Goal: Information Seeking & Learning: Learn about a topic

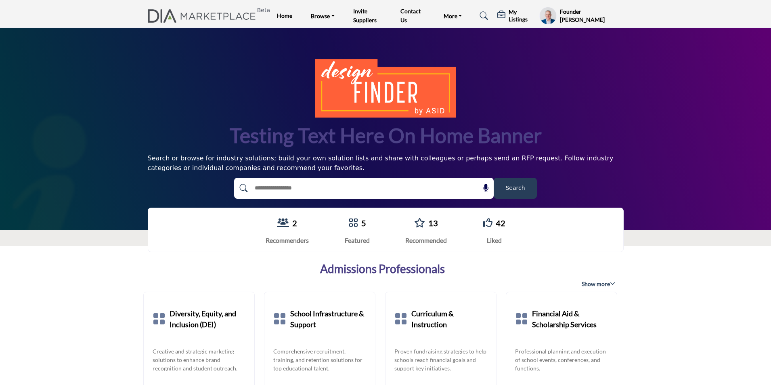
click at [700, 54] on div "Testing text here on home banner Search or browse for industry solutions; build…" at bounding box center [385, 129] width 771 height 202
click at [512, 18] on h5 "My Listings" at bounding box center [522, 15] width 27 height 15
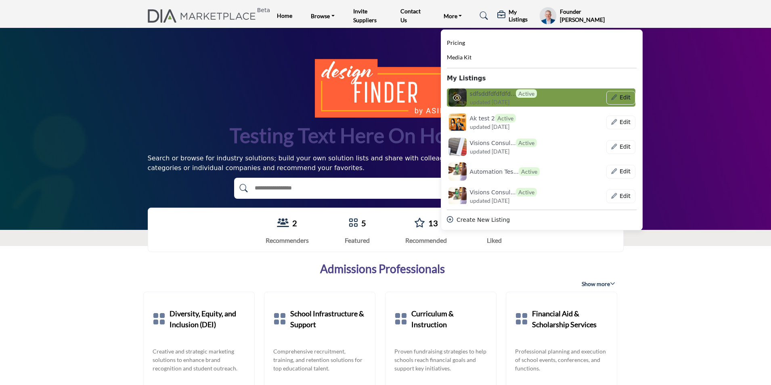
click at [519, 95] on span "Active" at bounding box center [526, 93] width 21 height 8
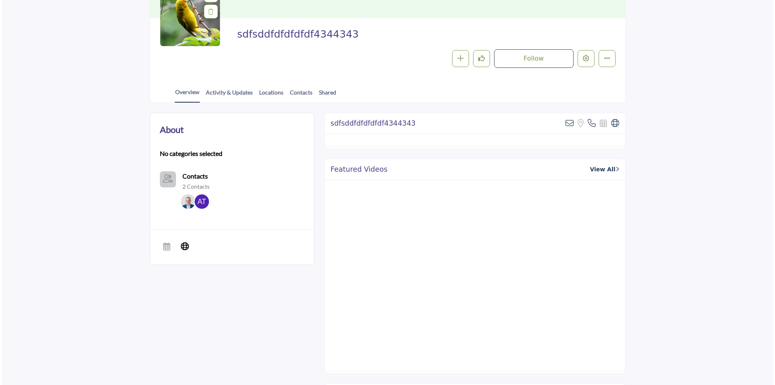
scroll to position [121, 0]
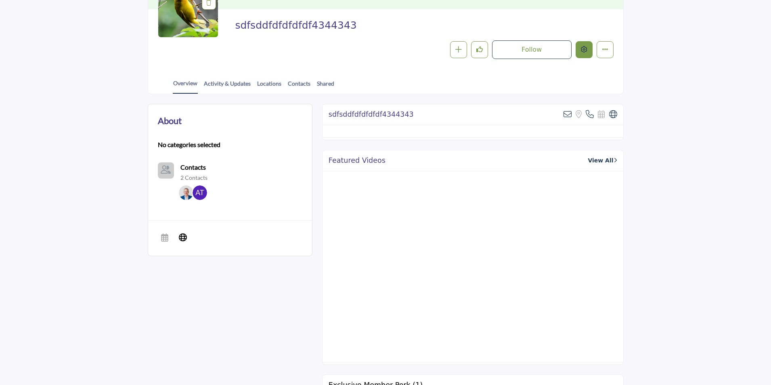
click at [0, 0] on div at bounding box center [0, 0] width 0 height 0
click at [583, 46] on button "Edit company" at bounding box center [584, 49] width 17 height 17
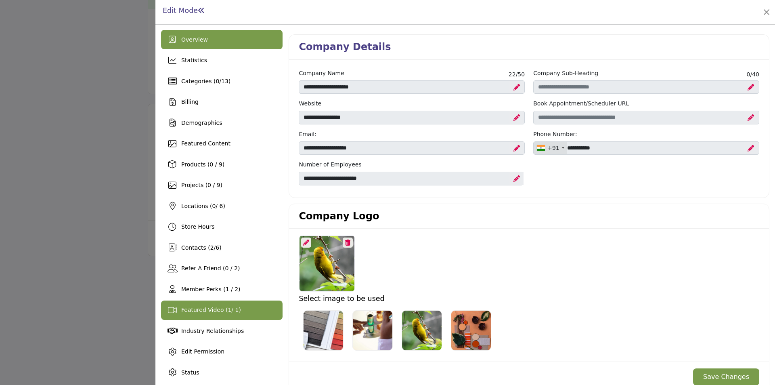
click at [220, 309] on span "Featured Video ( 1 / 1)" at bounding box center [211, 309] width 60 height 6
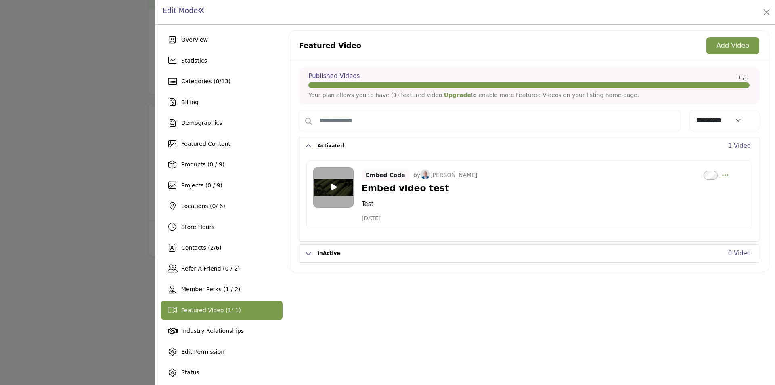
scroll to position [3, 0]
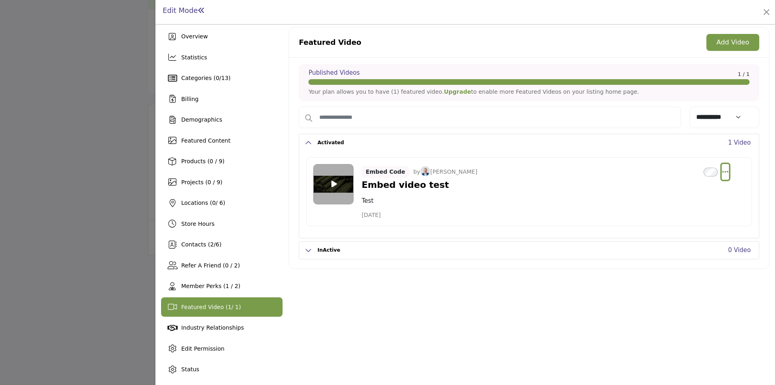
click at [724, 173] on icon "Select Dropdown Options" at bounding box center [725, 171] width 6 height 7
click at [663, 233] on link "Delete" at bounding box center [687, 229] width 78 height 15
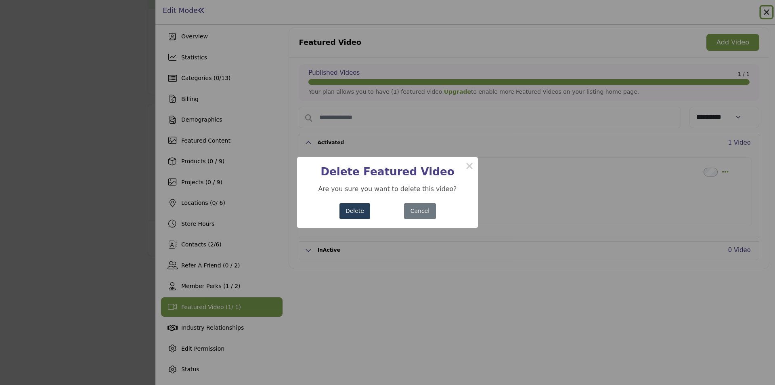
click at [350, 211] on button "Delete" at bounding box center [355, 211] width 31 height 16
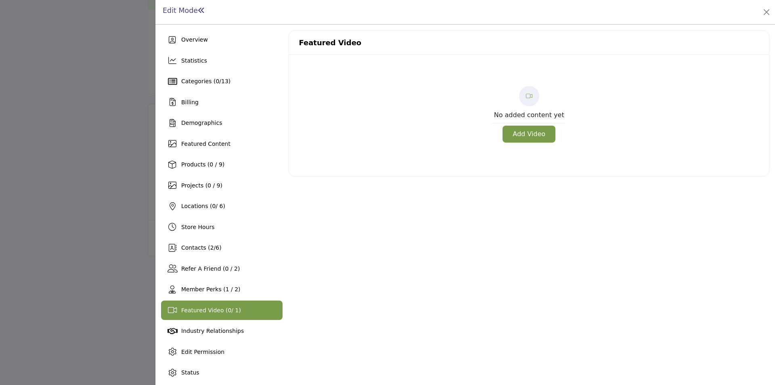
click at [522, 136] on button "Add Video" at bounding box center [529, 134] width 53 height 17
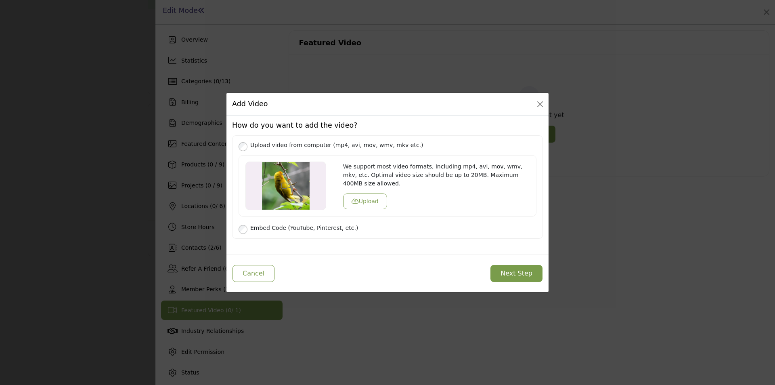
click at [367, 195] on button "Upload" at bounding box center [365, 201] width 44 height 16
click at [514, 273] on button "Next Step" at bounding box center [517, 273] width 52 height 17
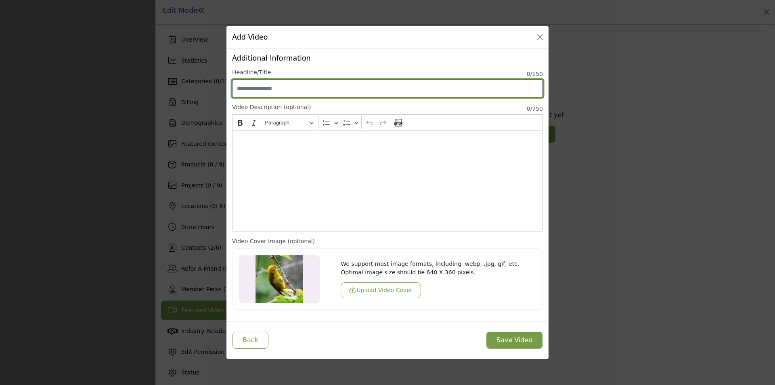
click at [274, 82] on input "Enter Video Title" at bounding box center [387, 89] width 311 height 18
type input "**********"
drag, startPoint x: 279, startPoint y: 87, endPoint x: 231, endPoint y: 87, distance: 48.1
click at [231, 87] on div "**********" at bounding box center [388, 184] width 322 height 272
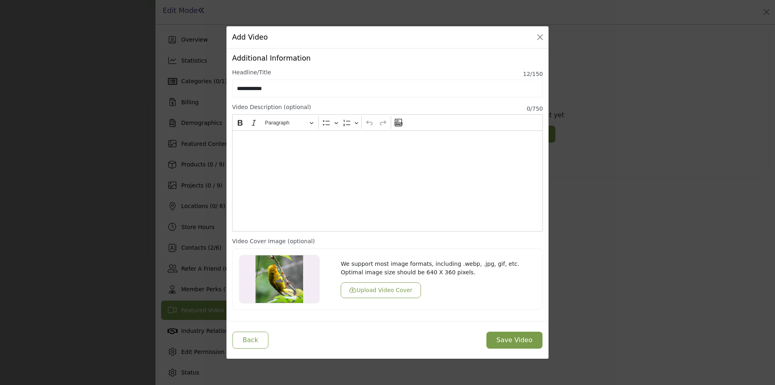
click at [242, 150] on div "Editor editing area: main" at bounding box center [387, 180] width 311 height 101
click at [508, 339] on button "Save Video" at bounding box center [515, 340] width 56 height 17
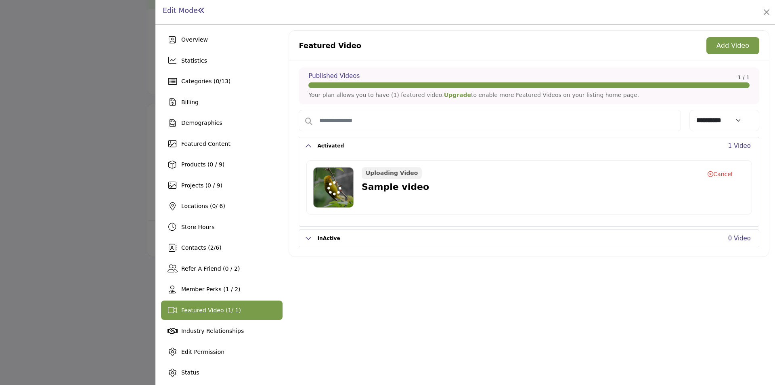
click at [39, 247] on div at bounding box center [387, 192] width 775 height 385
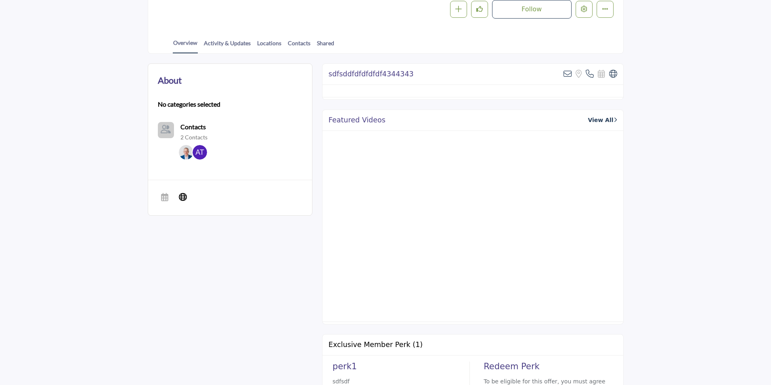
scroll to position [121, 0]
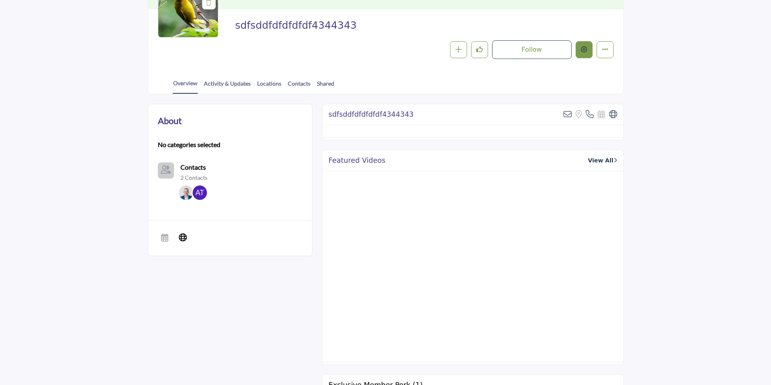
click at [579, 52] on button "Edit company" at bounding box center [584, 49] width 17 height 17
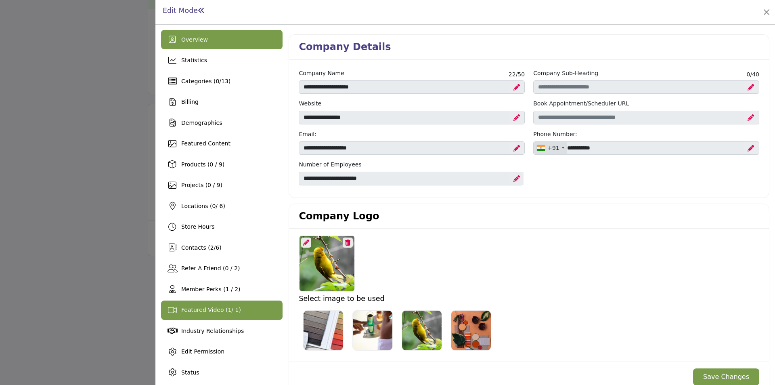
click at [201, 316] on div "Featured Video ( 1 / 1)" at bounding box center [222, 309] width 122 height 19
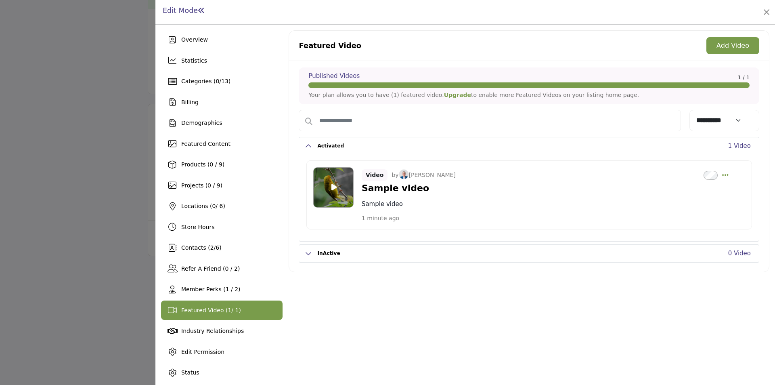
click at [332, 187] on icon at bounding box center [335, 186] width 6 height 7
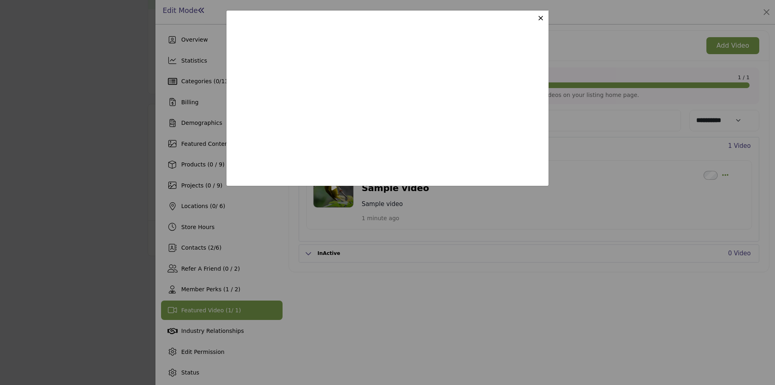
click at [541, 21] on span "×" at bounding box center [540, 18] width 7 height 10
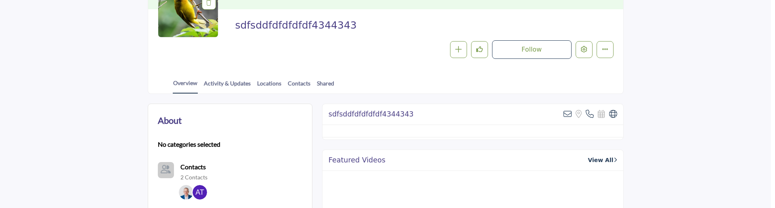
click at [56, 115] on div at bounding box center [387, 104] width 775 height 208
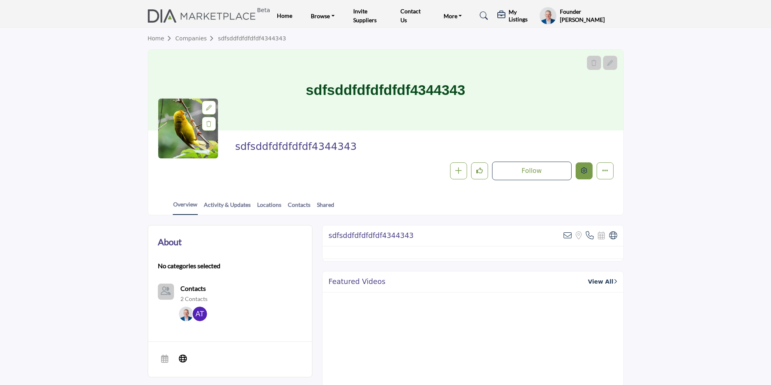
click at [588, 172] on button "Edit company" at bounding box center [584, 170] width 17 height 17
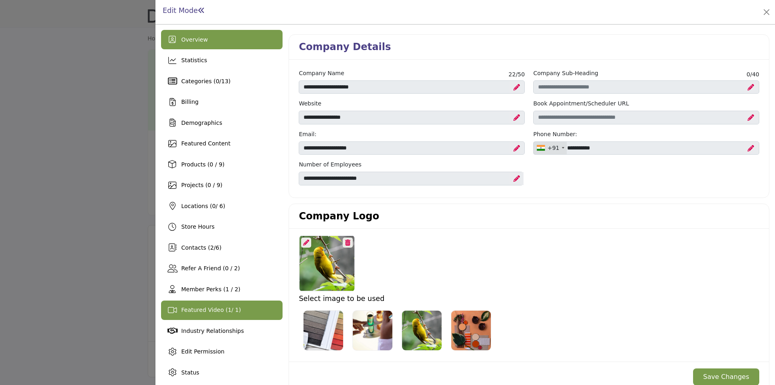
click at [228, 309] on span "Featured Video ( 1 / 1)" at bounding box center [211, 309] width 60 height 6
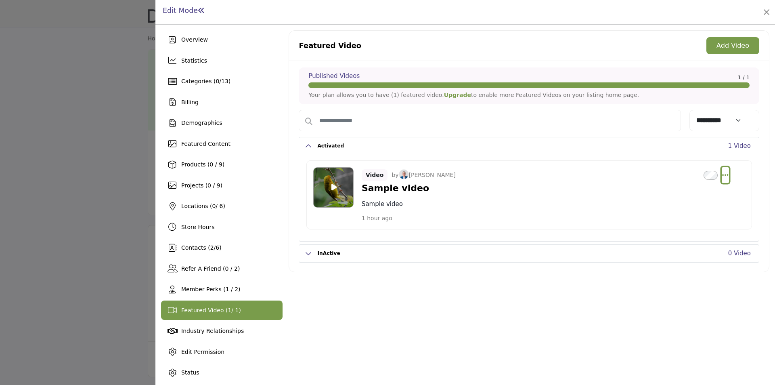
click at [722, 176] on icon "Select Dropdown Options" at bounding box center [725, 174] width 6 height 7
click at [678, 235] on link "Delete" at bounding box center [687, 232] width 78 height 15
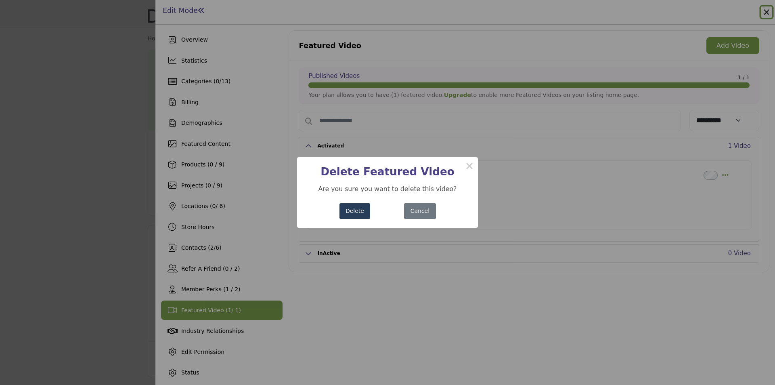
click at [354, 213] on button "Delete" at bounding box center [355, 211] width 31 height 16
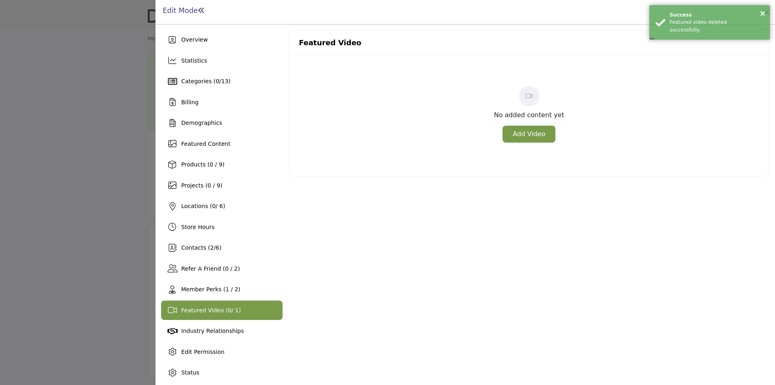
click at [524, 134] on button "Add Video" at bounding box center [529, 134] width 53 height 17
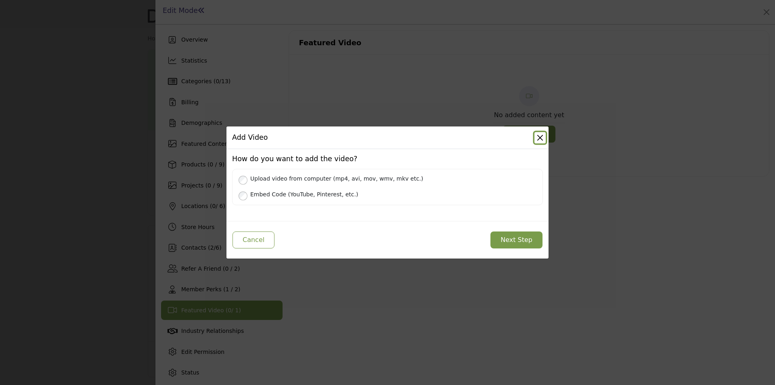
click at [541, 136] on button "Close" at bounding box center [540, 137] width 11 height 11
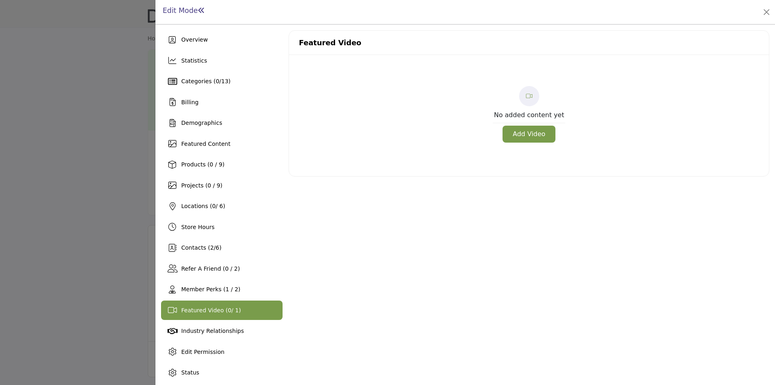
click at [58, 180] on div at bounding box center [387, 192] width 775 height 385
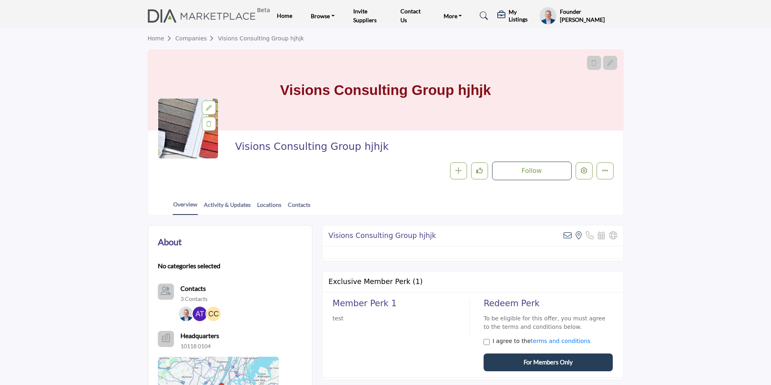
click at [28, 90] on section "Home Companies Visions Consulting Group hjhjk Visions Consulting Group hjhjk Vi…" at bounding box center [385, 121] width 771 height 187
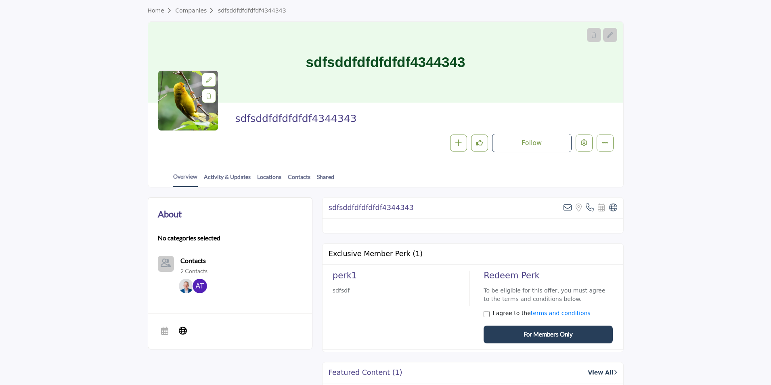
scroll to position [81, 0]
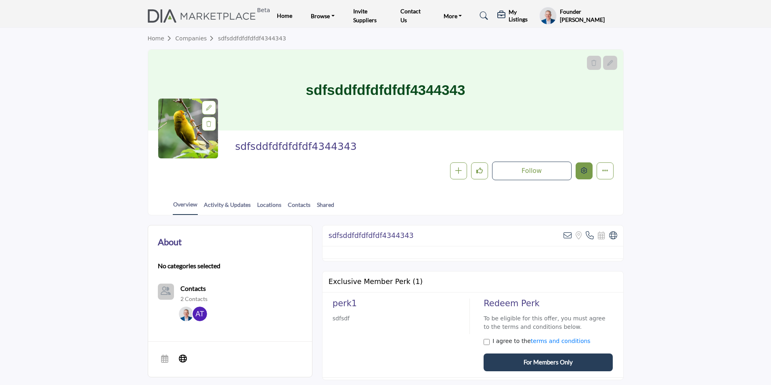
click at [586, 170] on icon "Edit company" at bounding box center [584, 170] width 6 height 6
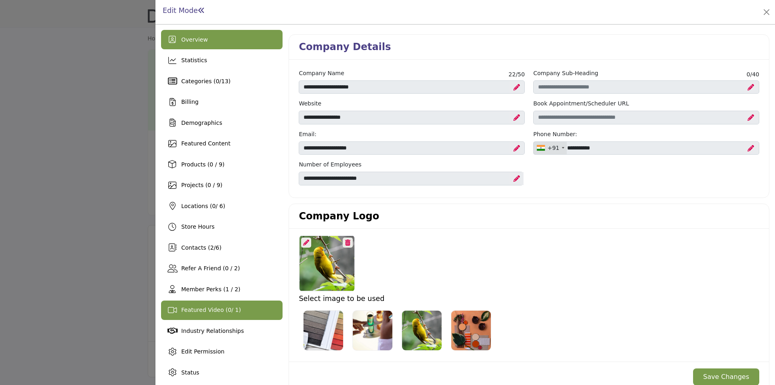
click at [201, 309] on span "Featured Video ( 0 / 1)" at bounding box center [211, 309] width 60 height 6
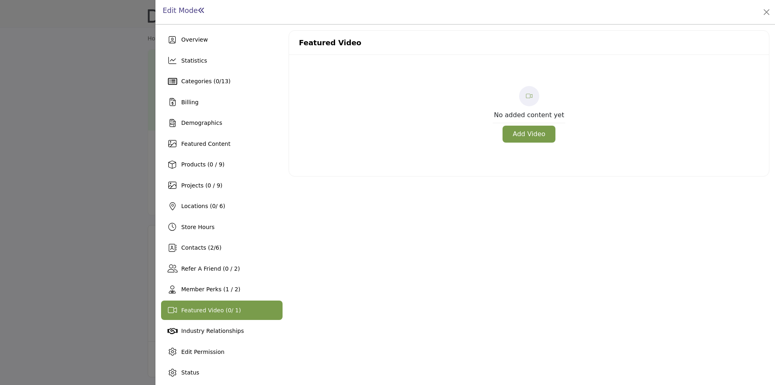
click at [515, 137] on button "Add Video" at bounding box center [529, 134] width 53 height 17
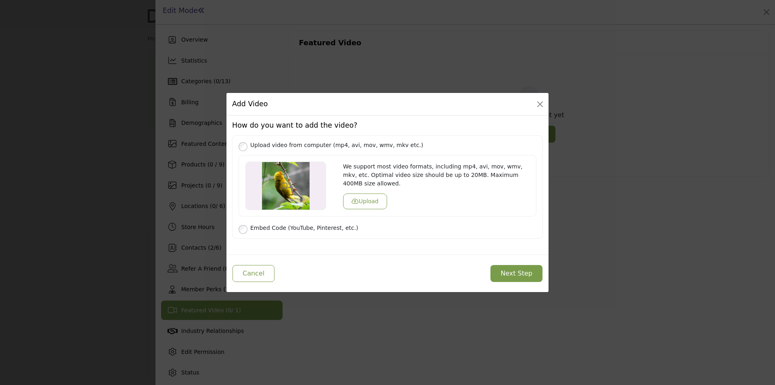
click at [355, 198] on icon "button" at bounding box center [355, 201] width 7 height 6
click at [520, 273] on button "Next Step" at bounding box center [517, 273] width 52 height 17
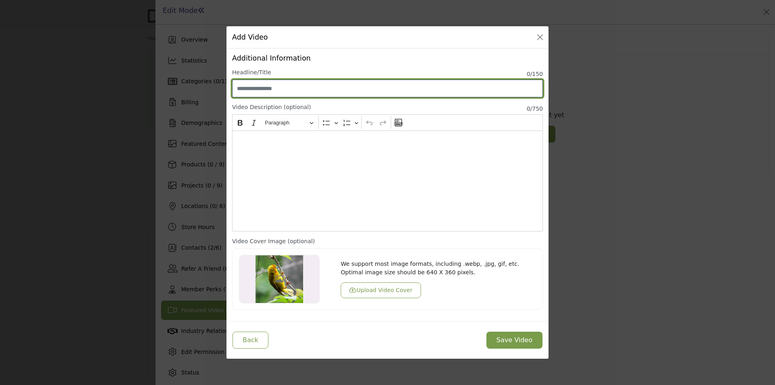
click at [284, 94] on input "Enter Video Title" at bounding box center [387, 89] width 311 height 18
type input "**********"
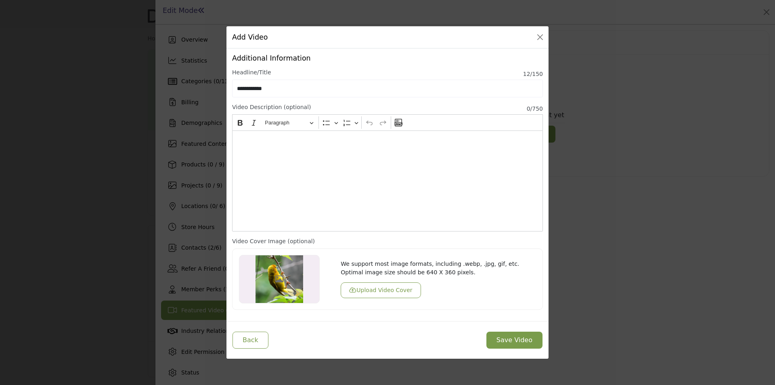
click at [283, 163] on div "Editor editing area: main" at bounding box center [387, 180] width 311 height 101
click at [513, 340] on button "Save Video" at bounding box center [515, 340] width 56 height 17
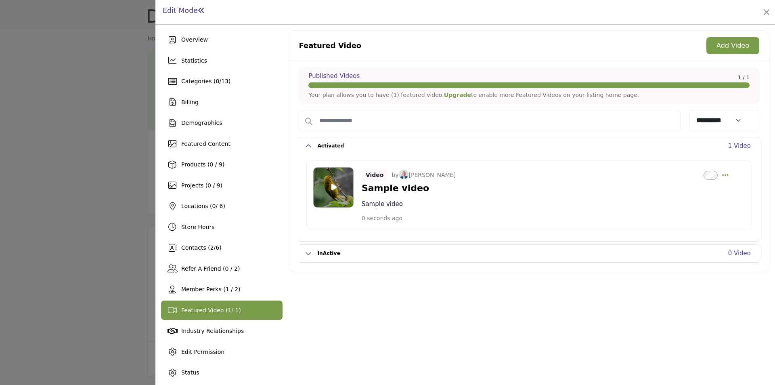
click at [332, 185] on icon at bounding box center [335, 186] width 6 height 7
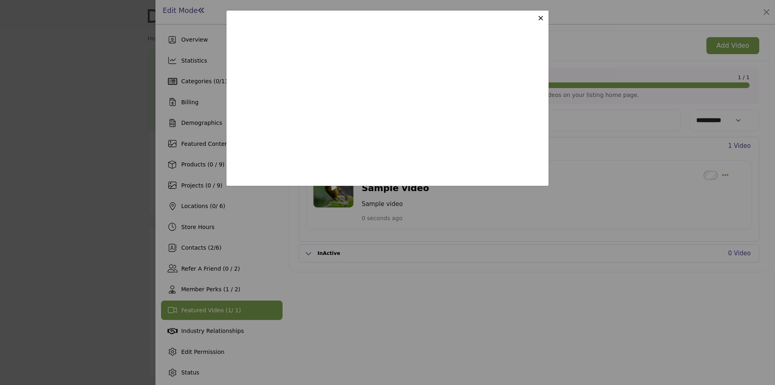
click at [540, 17] on span "×" at bounding box center [540, 18] width 7 height 10
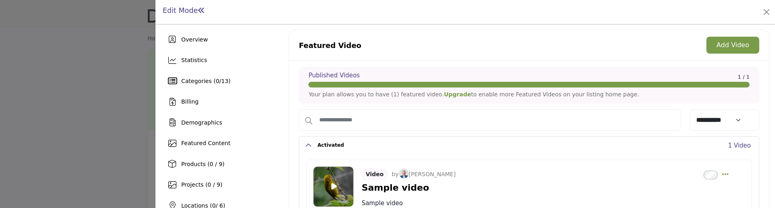
click at [109, 108] on div at bounding box center [387, 104] width 775 height 208
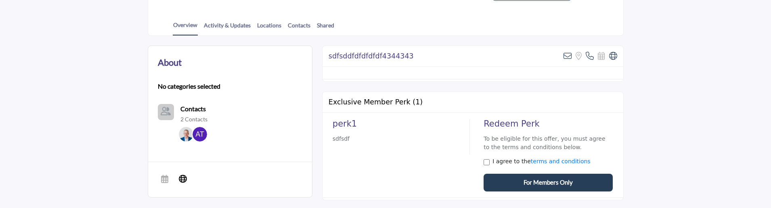
scroll to position [162, 0]
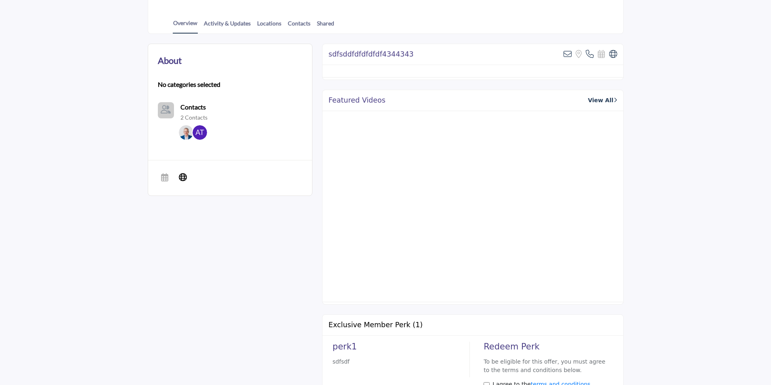
scroll to position [162, 0]
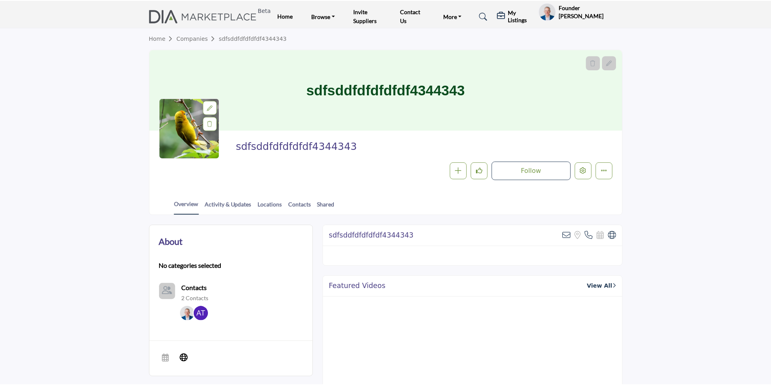
scroll to position [162, 0]
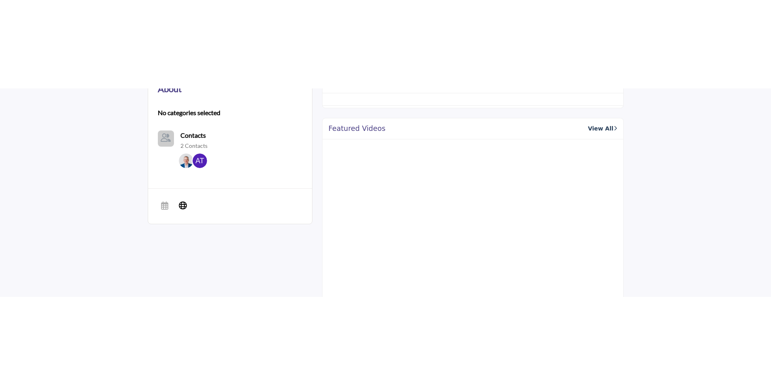
scroll to position [242, 0]
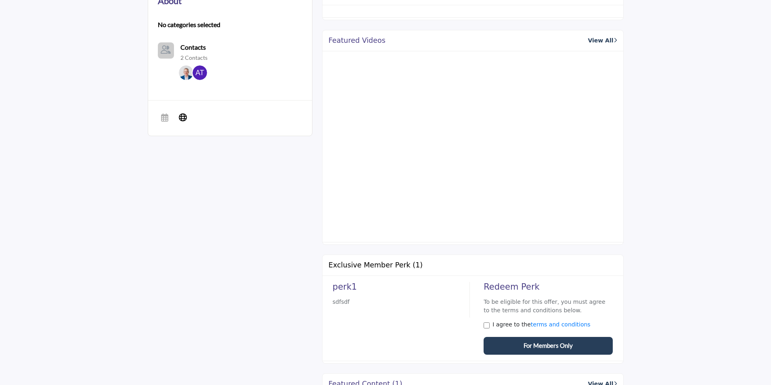
scroll to position [241, 0]
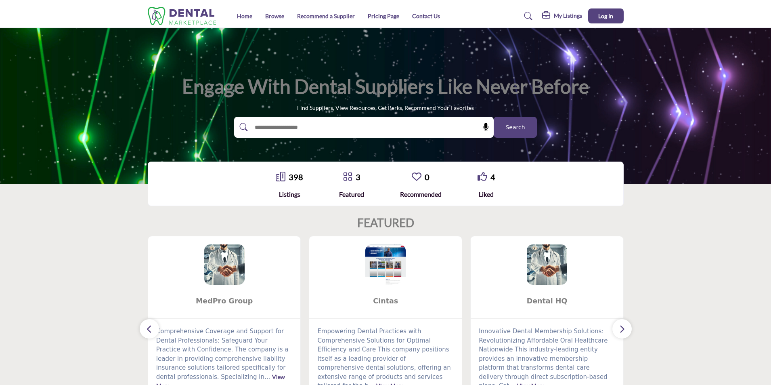
click at [515, 128] on span "Search" at bounding box center [515, 127] width 19 height 8
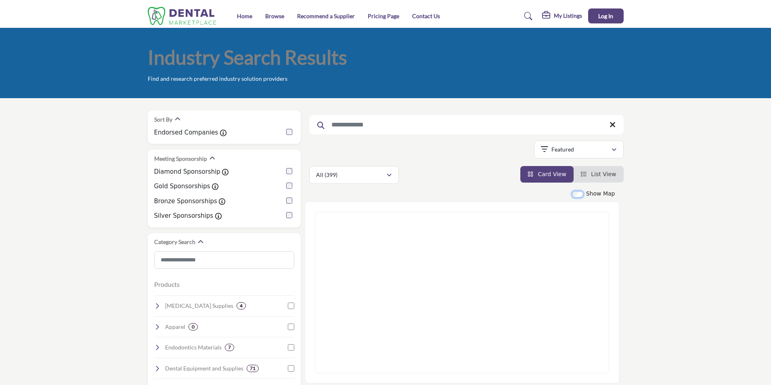
scroll to position [81, 0]
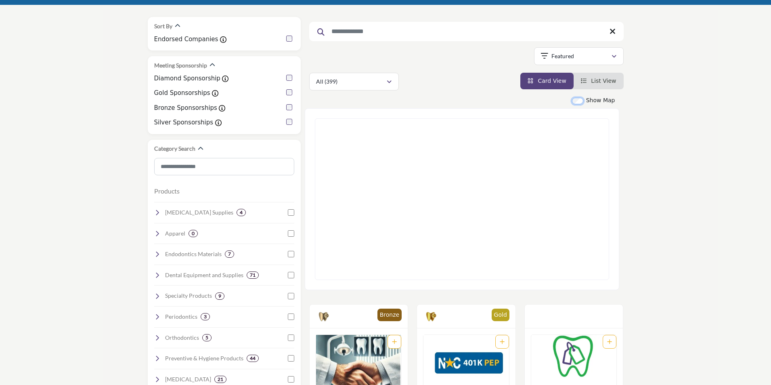
scroll to position [81, 0]
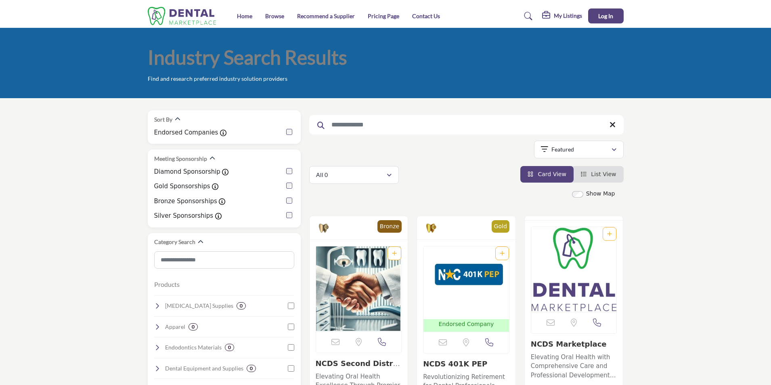
scroll to position [81, 0]
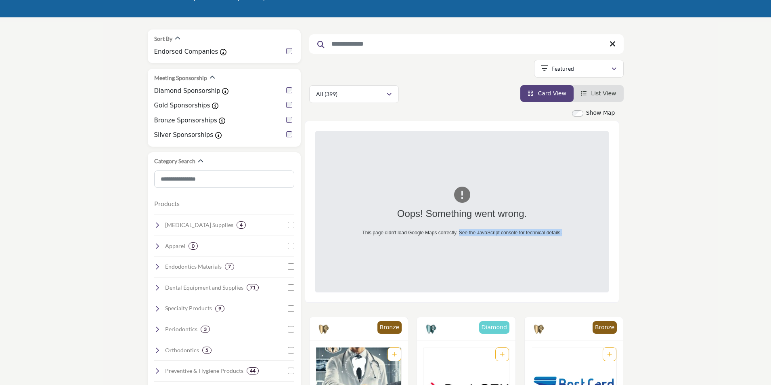
drag, startPoint x: 566, startPoint y: 233, endPoint x: 460, endPoint y: 235, distance: 106.2
click at [460, 235] on div "This page didn't load Google Maps correctly. See the JavaScript console for tec…" at bounding box center [462, 232] width 231 height 7
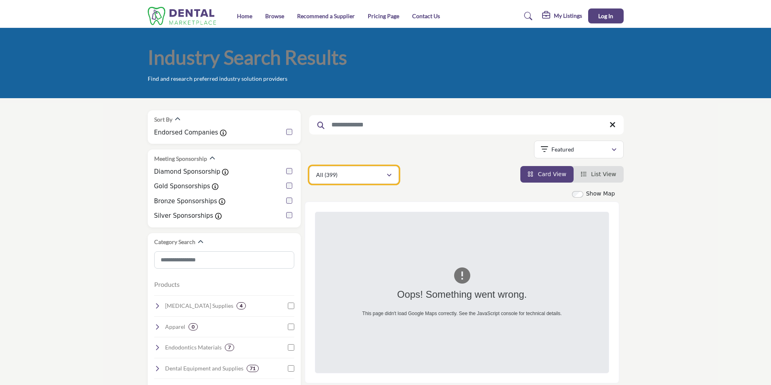
click at [371, 172] on div "All (399)" at bounding box center [351, 175] width 70 height 10
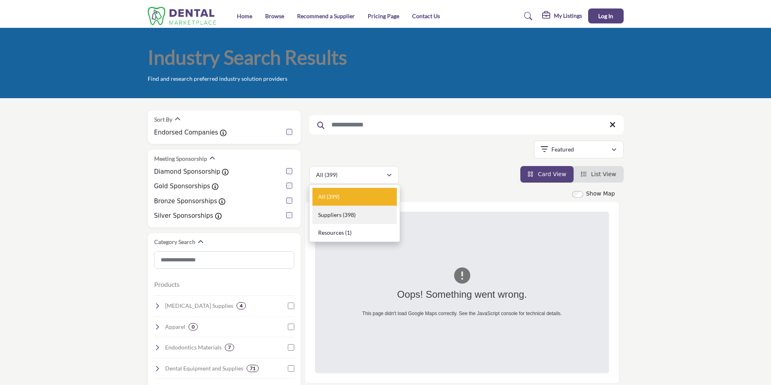
click at [344, 216] on b "(398)" at bounding box center [349, 214] width 13 height 7
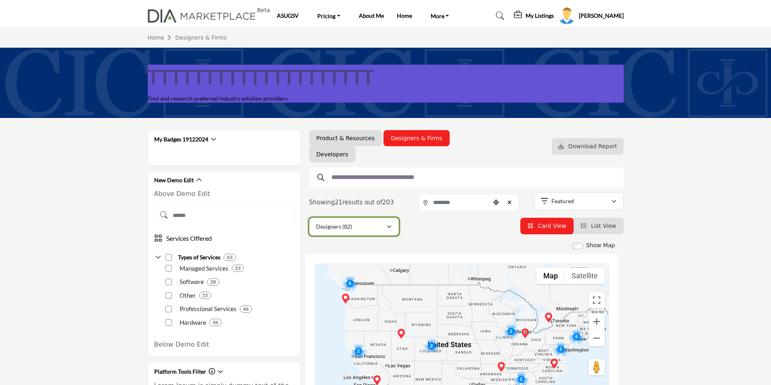
click at [358, 229] on div "Designers (82)" at bounding box center [351, 227] width 70 height 10
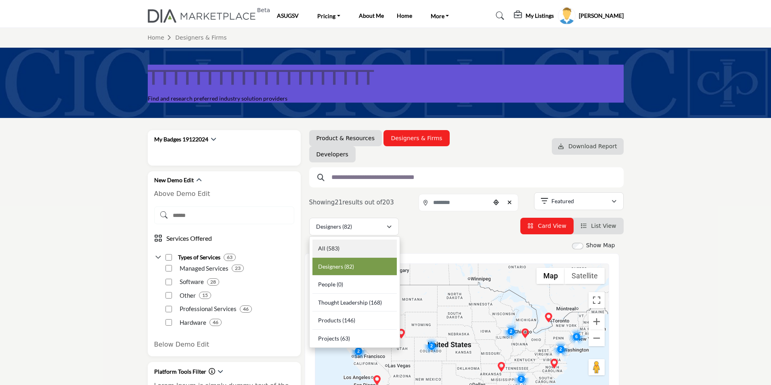
click at [342, 246] on div "All (583)" at bounding box center [355, 248] width 84 height 18
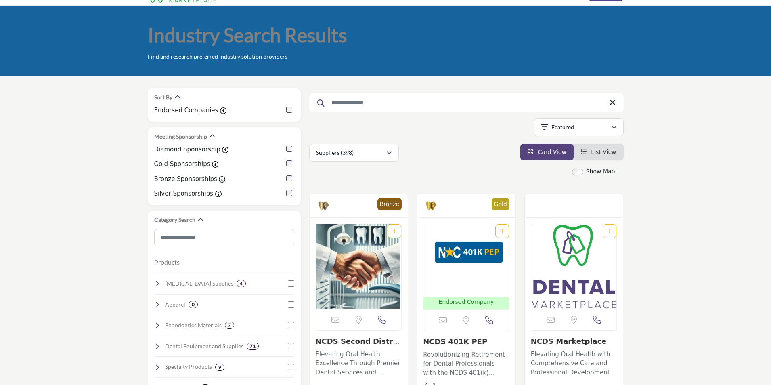
scroll to position [40, 0]
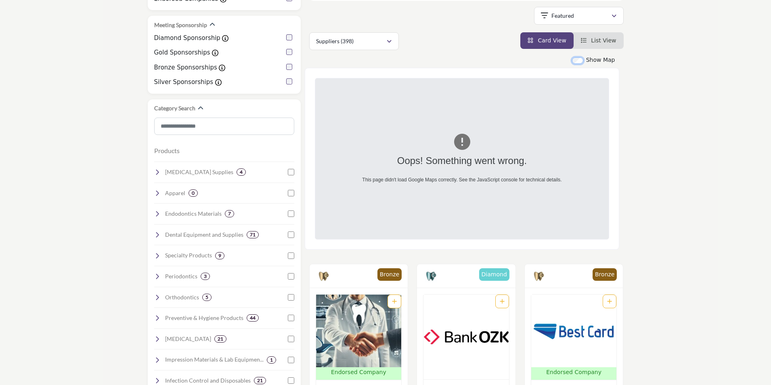
scroll to position [81, 0]
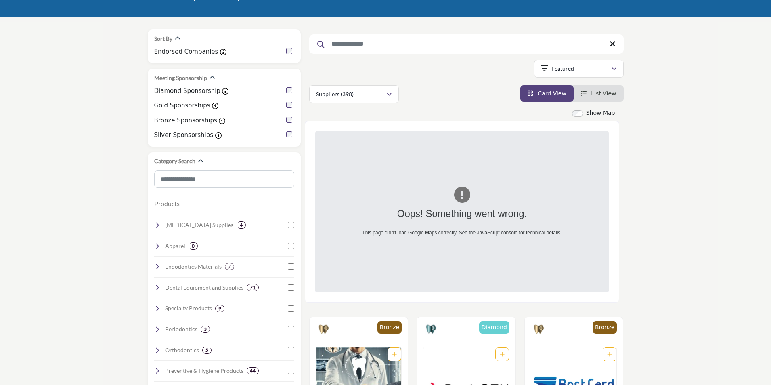
drag, startPoint x: 545, startPoint y: 212, endPoint x: 552, endPoint y: 207, distance: 8.5
click at [552, 207] on div "Oops! Something went wrong." at bounding box center [462, 213] width 231 height 15
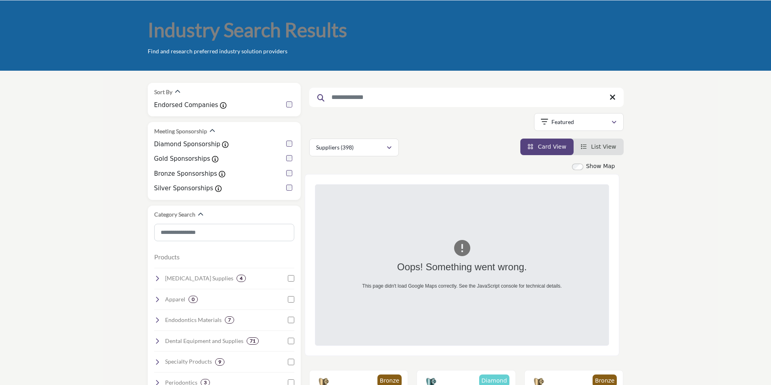
scroll to position [0, 0]
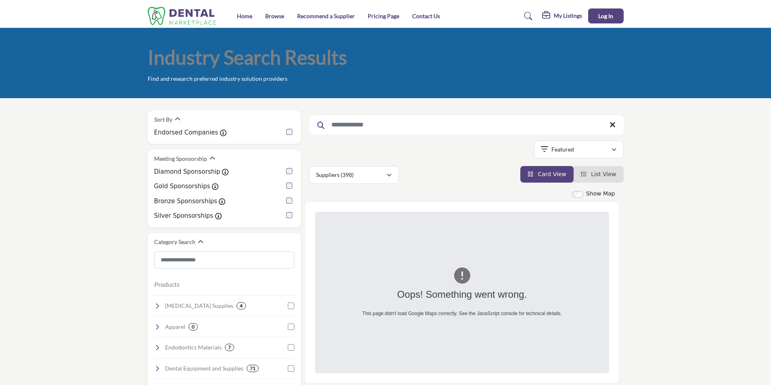
click at [188, 17] on img at bounding box center [184, 16] width 73 height 18
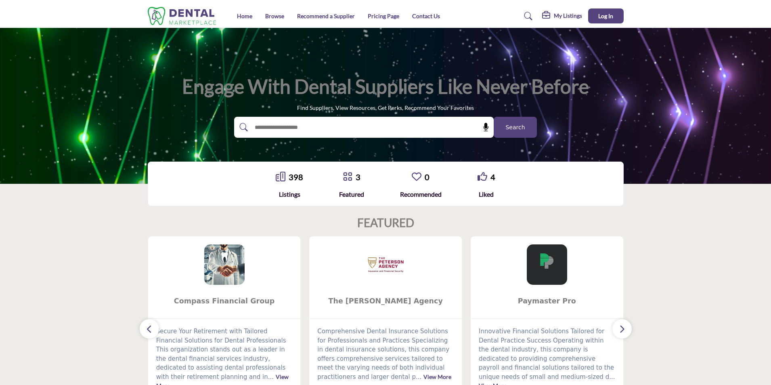
click at [520, 129] on span "Search" at bounding box center [515, 127] width 19 height 8
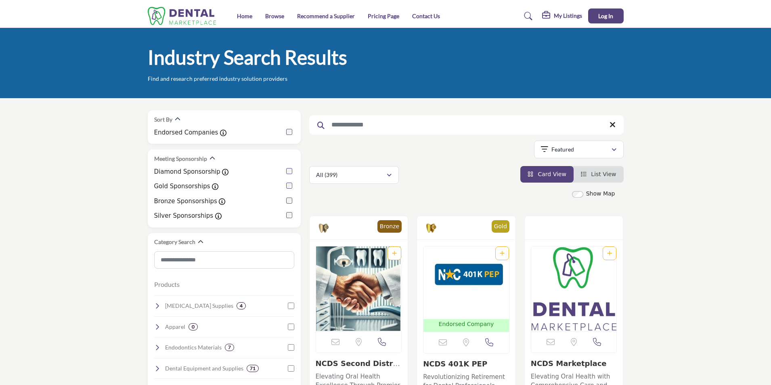
click at [193, 14] on img at bounding box center [184, 16] width 73 height 18
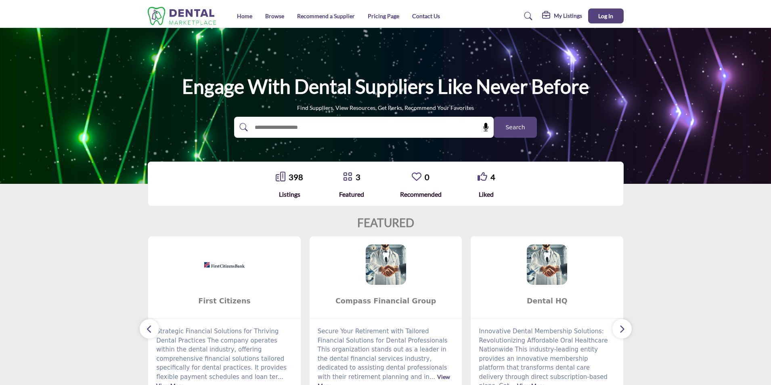
click at [512, 126] on span "Search" at bounding box center [515, 127] width 19 height 8
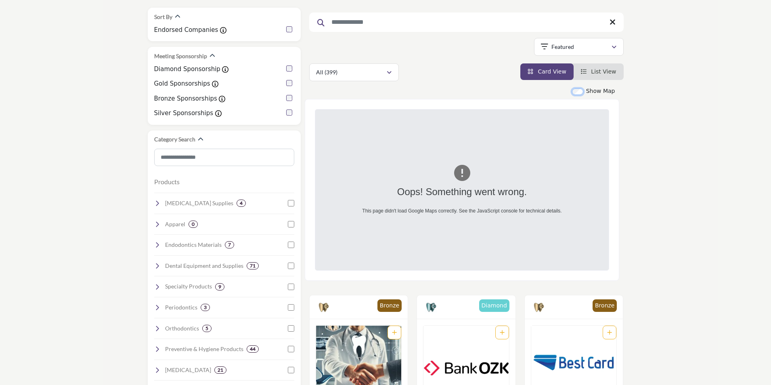
scroll to position [121, 0]
